Goal: Obtain resource: Obtain resource

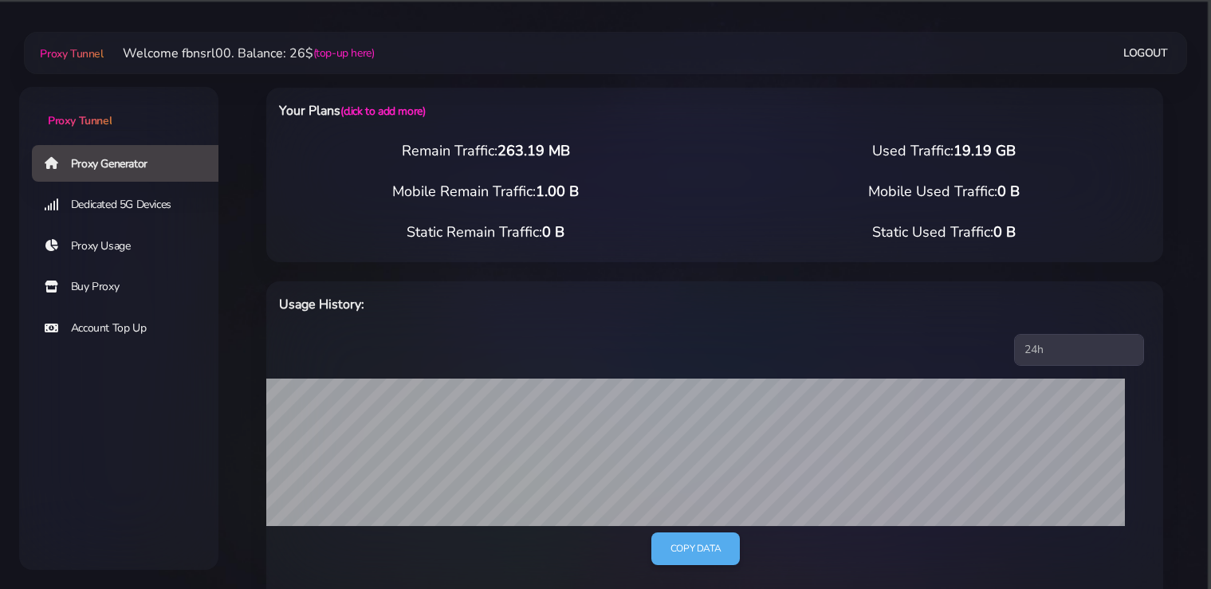
select select "static"
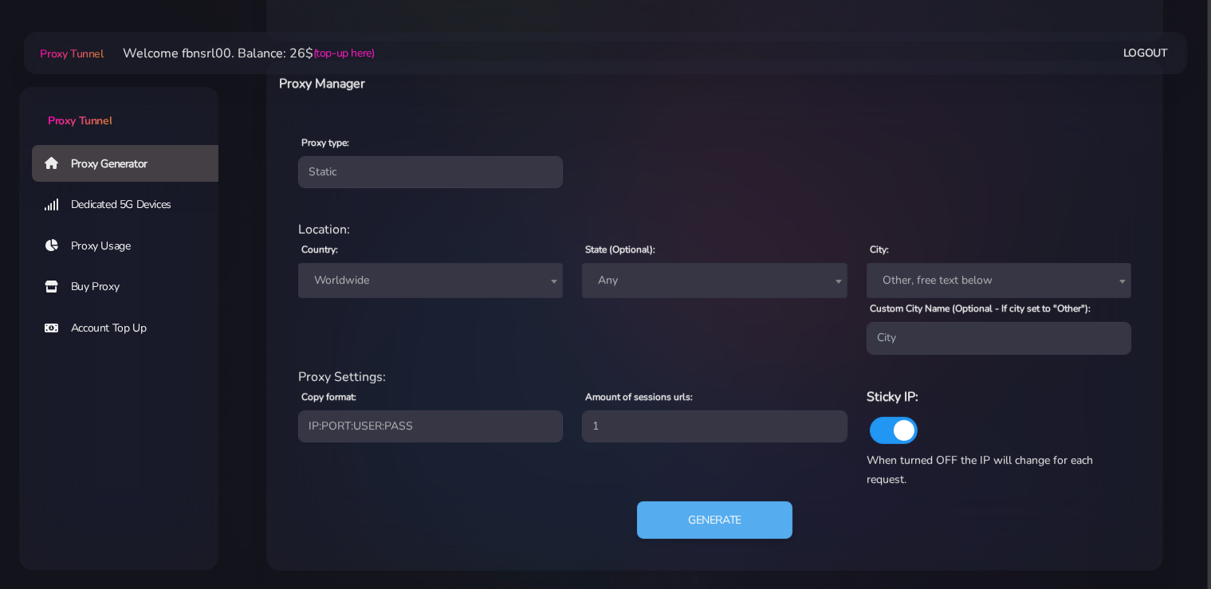
scroll to position [575, 0]
drag, startPoint x: 412, startPoint y: 275, endPoint x: 388, endPoint y: 297, distance: 32.8
click at [411, 276] on span "Worldwide" at bounding box center [431, 281] width 246 height 22
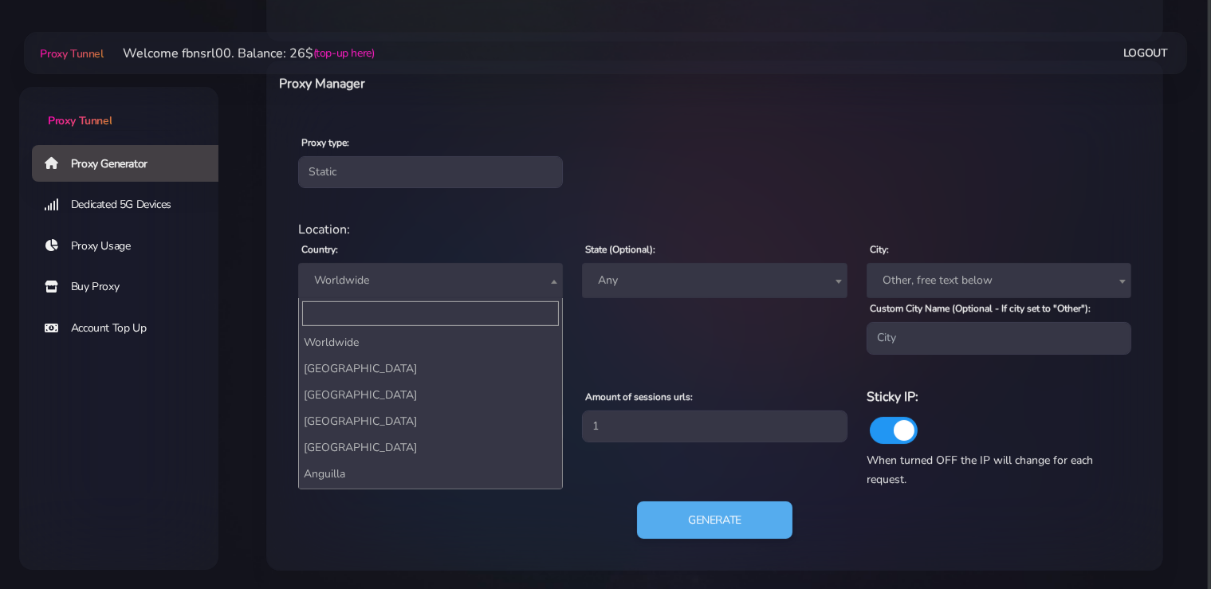
scroll to position [2885, 0]
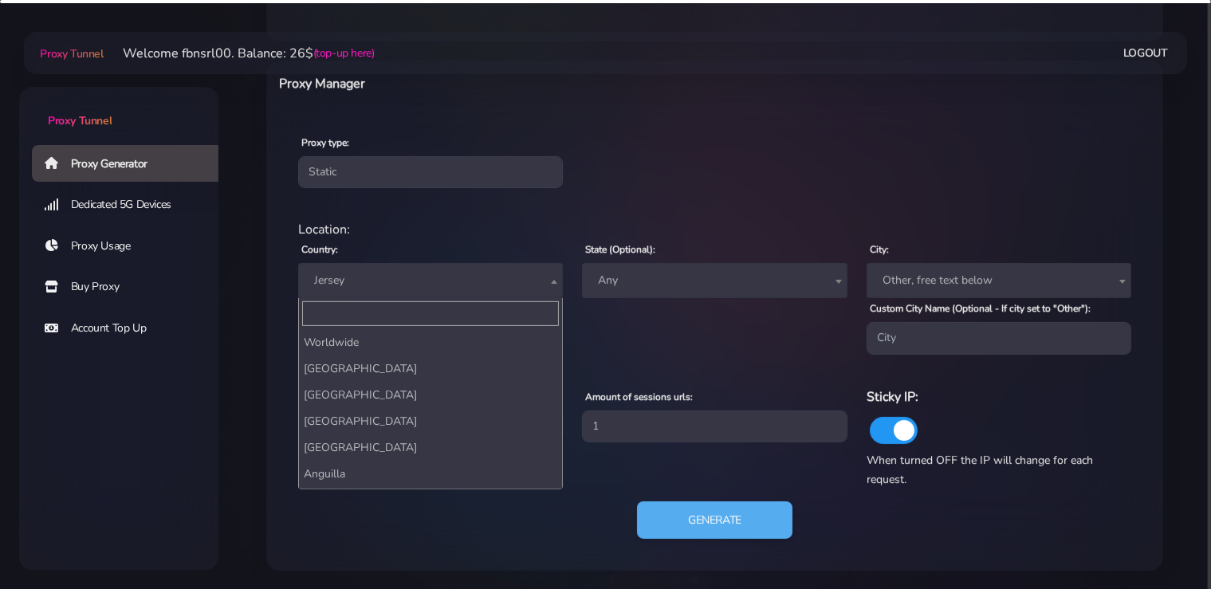
click at [381, 274] on span "Jersey" at bounding box center [431, 281] width 246 height 22
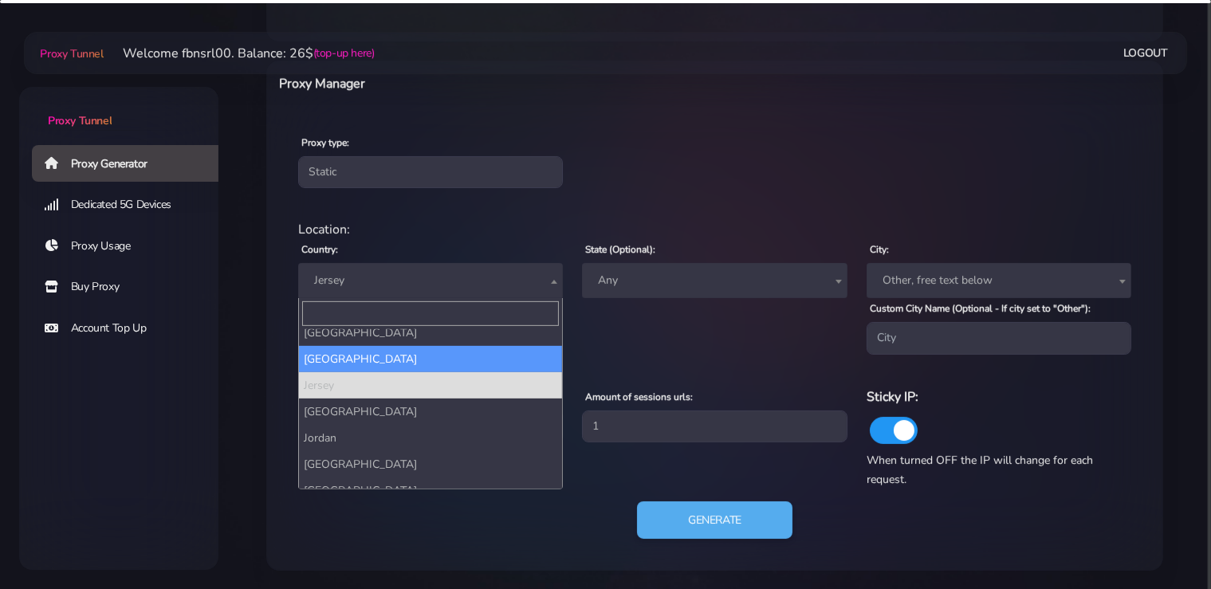
select select "IT"
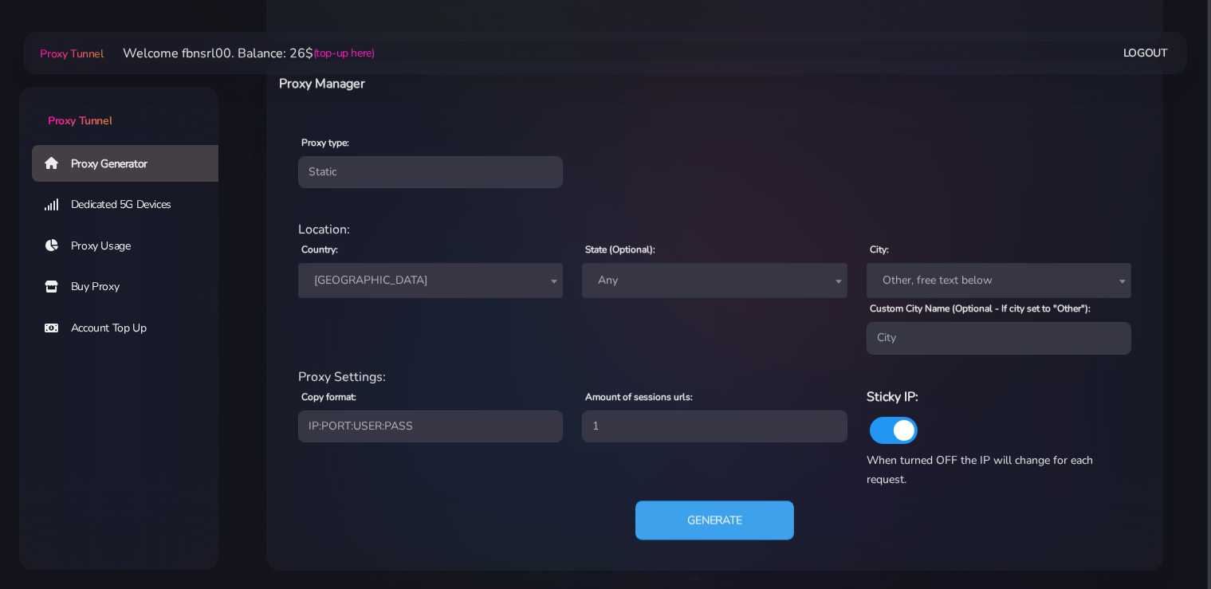
click at [729, 524] on button "Generate" at bounding box center [715, 520] width 159 height 39
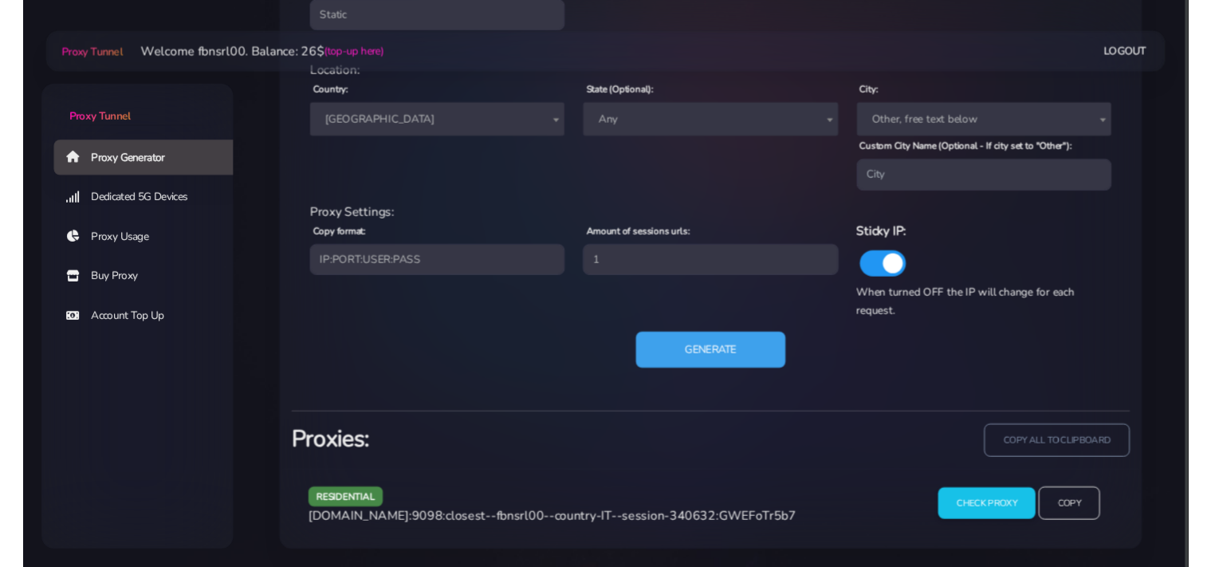
scroll to position [731, 0]
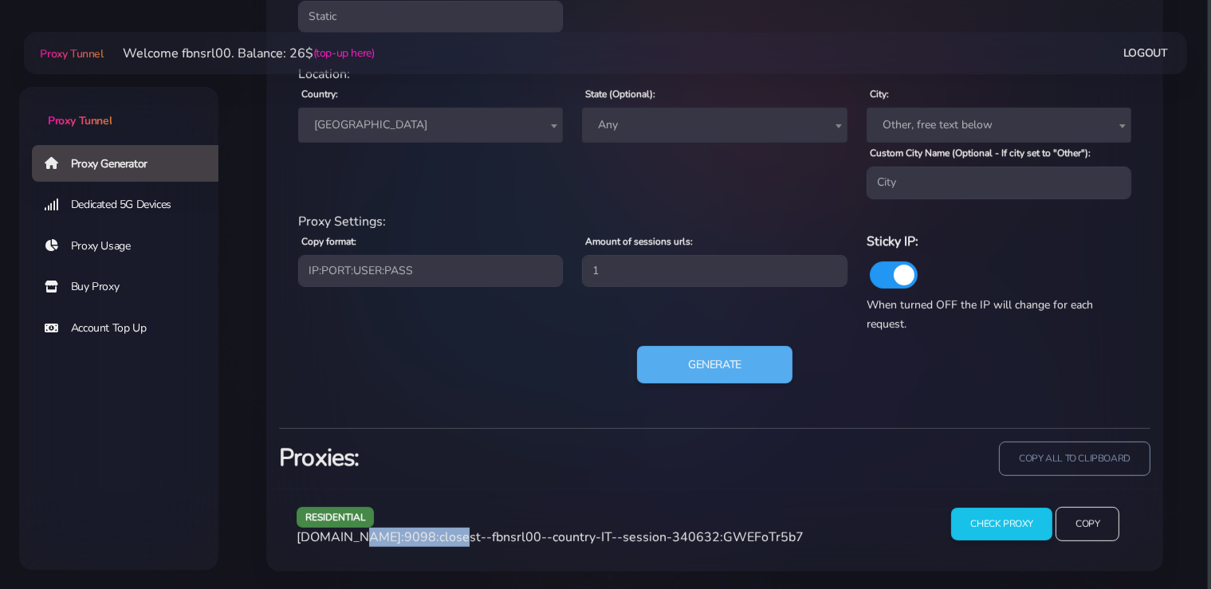
drag, startPoint x: 439, startPoint y: 538, endPoint x: 384, endPoint y: 528, distance: 55.2
click at [356, 537] on span "[DOMAIN_NAME]:9098:closest--fbnsrl00--country-IT--session-340632:GWEFoTr5b7" at bounding box center [550, 538] width 507 height 18
click at [442, 522] on div "residential [DOMAIN_NAME]:9098:closest--fbnsrl00--country-IT--session-340632:GW…" at bounding box center [608, 530] width 642 height 47
drag, startPoint x: 435, startPoint y: 538, endPoint x: 297, endPoint y: 538, distance: 138.0
click at [297, 539] on span "[DOMAIN_NAME]:9098:closest--fbnsrl00--country-IT--session-340632:GWEFoTr5b7" at bounding box center [550, 538] width 507 height 18
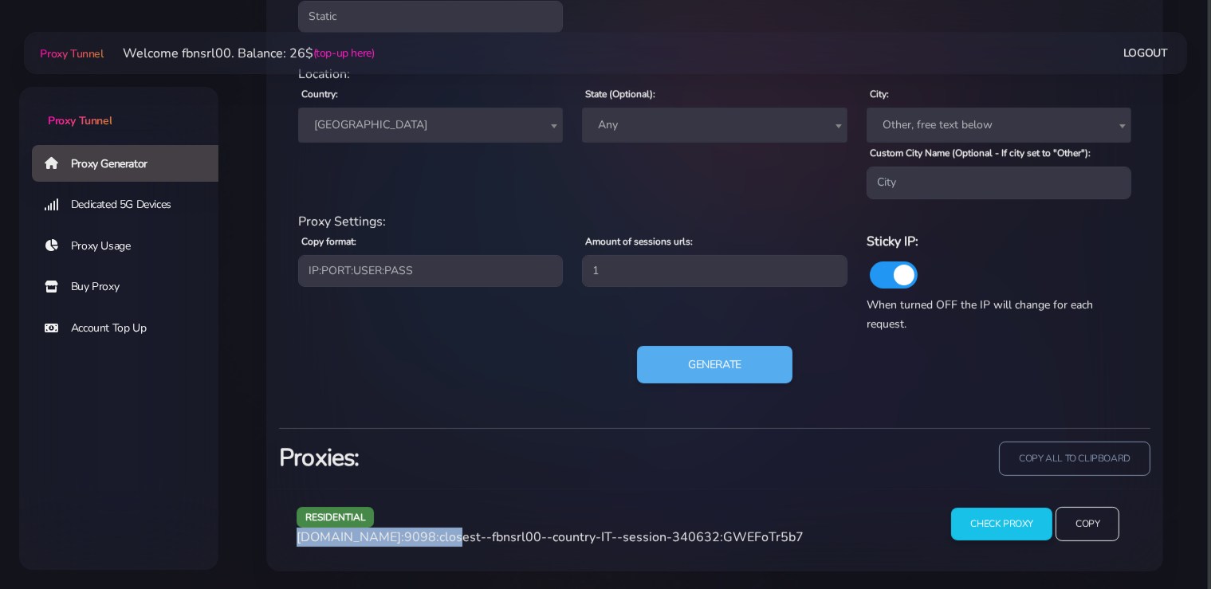
copy span "[DOMAIN_NAME]:9098"
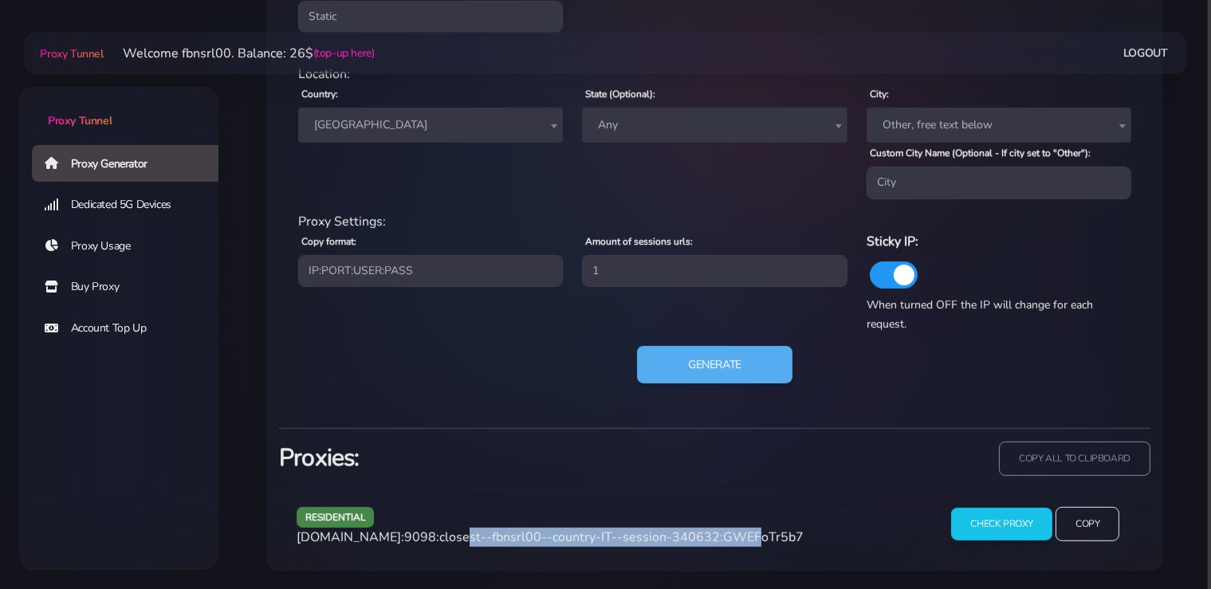
drag, startPoint x: 713, startPoint y: 538, endPoint x: 439, endPoint y: 544, distance: 274.4
click at [439, 544] on span "[DOMAIN_NAME]:9098:closest--fbnsrl00--country-IT--session-340632:GWEFoTr5b7" at bounding box center [550, 538] width 507 height 18
copy span "closest--fbnsrl00--country-IT--session-340632"
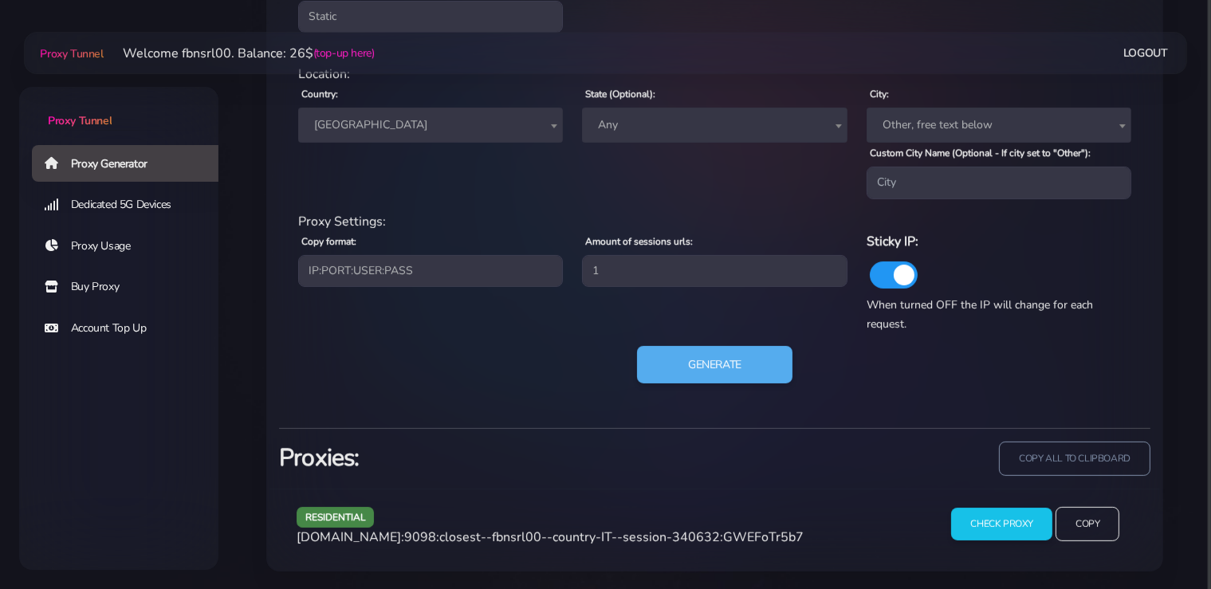
click at [740, 538] on span "[DOMAIN_NAME]:9098:closest--fbnsrl00--country-IT--session-340632:GWEFoTr5b7" at bounding box center [550, 538] width 507 height 18
copy span "GWEFoTr5b7"
